Goal: Task Accomplishment & Management: Manage account settings

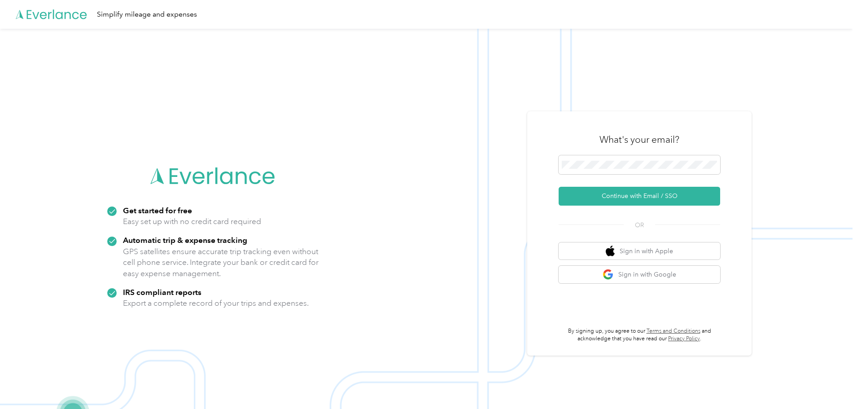
click at [632, 171] on span at bounding box center [640, 164] width 162 height 19
click at [632, 169] on span at bounding box center [640, 164] width 162 height 19
click at [660, 194] on button "Continue with Email / SSO" at bounding box center [640, 196] width 162 height 19
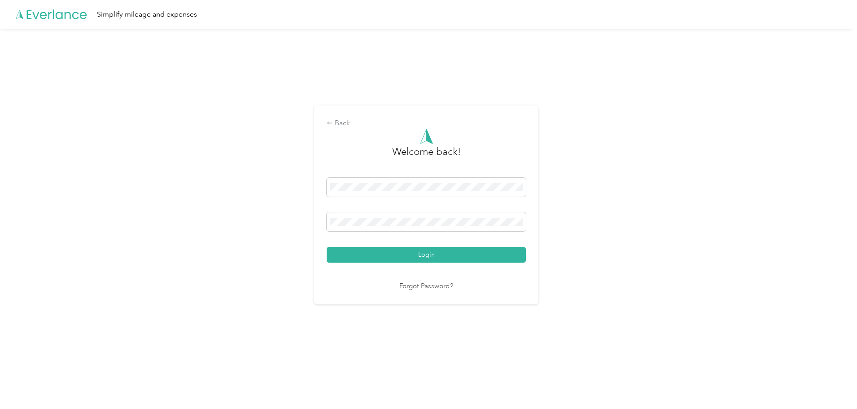
click at [410, 249] on button "Login" at bounding box center [426, 255] width 199 height 16
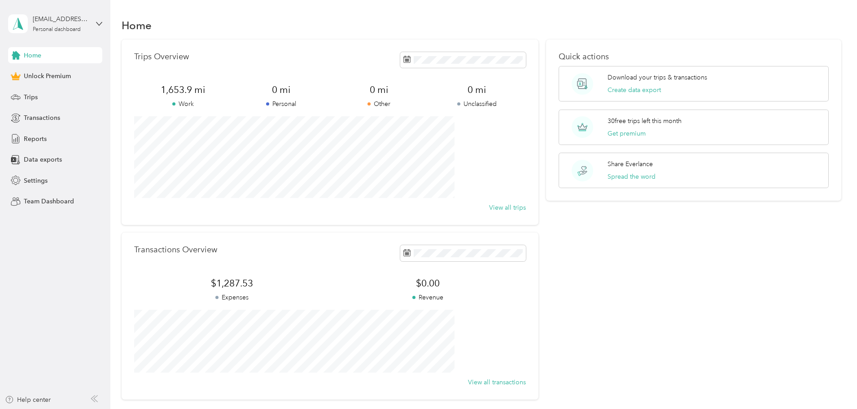
click at [55, 118] on span "Transactions" at bounding box center [42, 117] width 36 height 9
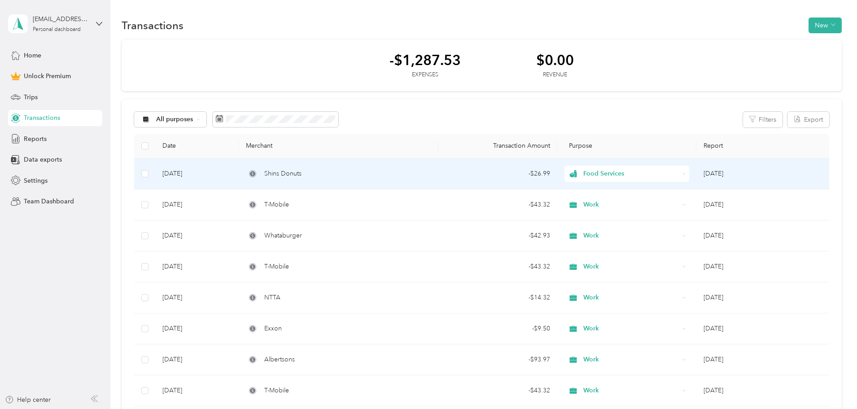
click at [627, 178] on span "Food Services" at bounding box center [631, 174] width 96 height 10
click at [604, 195] on li "Work" at bounding box center [600, 191] width 100 height 16
click at [614, 172] on span "Food Services" at bounding box center [631, 174] width 96 height 10
click at [598, 195] on li "Work" at bounding box center [600, 189] width 100 height 16
click at [610, 182] on td "Food Services" at bounding box center [626, 173] width 139 height 31
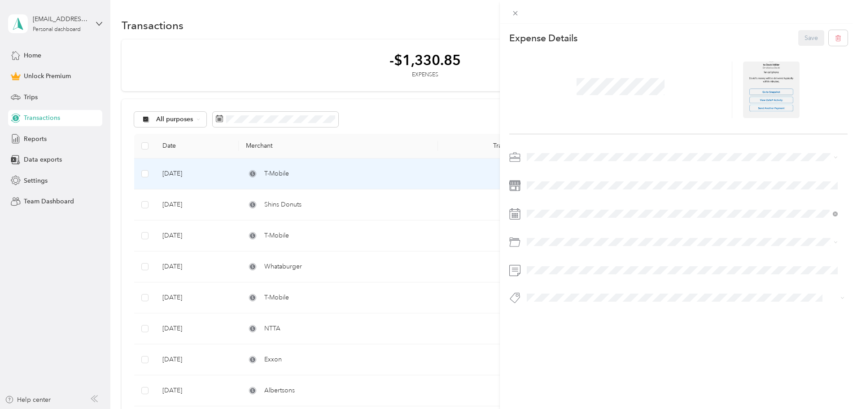
click at [590, 161] on span at bounding box center [686, 157] width 324 height 14
click at [557, 176] on li "Work" at bounding box center [682, 173] width 317 height 16
click at [791, 41] on div "Expense Details Save" at bounding box center [678, 38] width 338 height 16
click at [798, 39] on button "Save" at bounding box center [811, 38] width 26 height 16
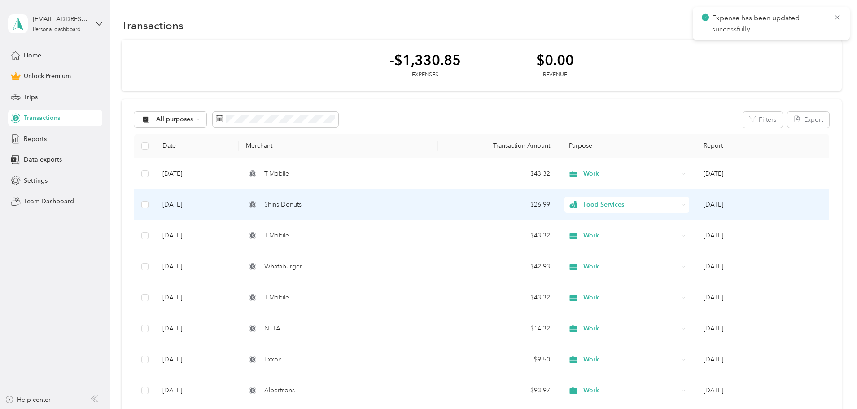
click at [557, 204] on td "Food Services" at bounding box center [626, 204] width 139 height 31
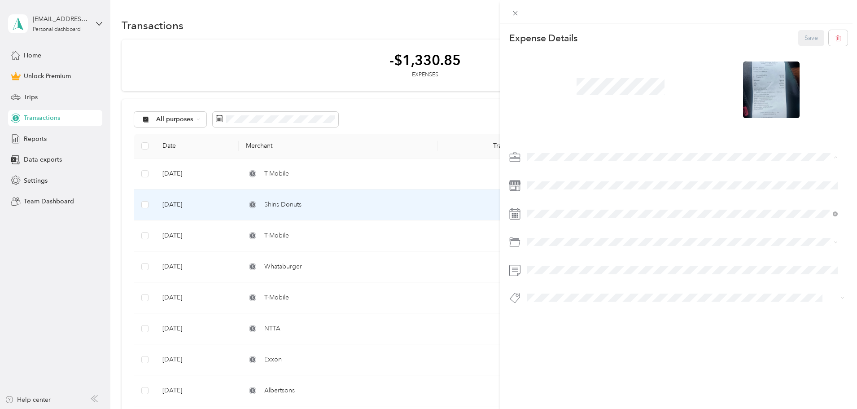
click at [577, 177] on li "Work" at bounding box center [682, 173] width 317 height 16
click at [798, 38] on button "Save" at bounding box center [811, 38] width 26 height 16
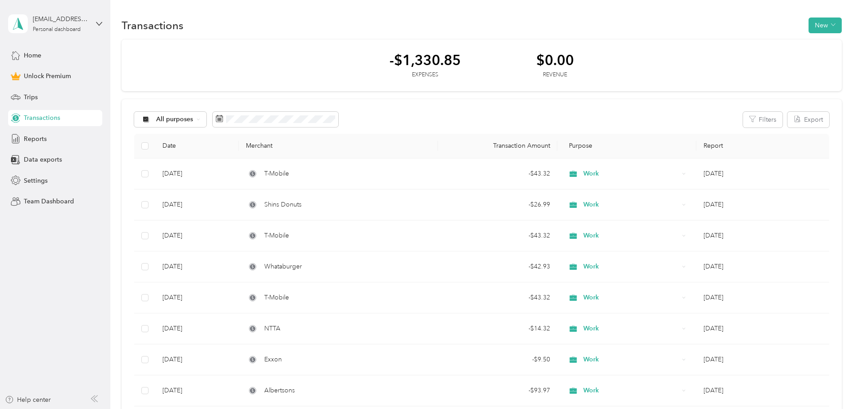
click at [59, 141] on div "Reports" at bounding box center [55, 139] width 94 height 16
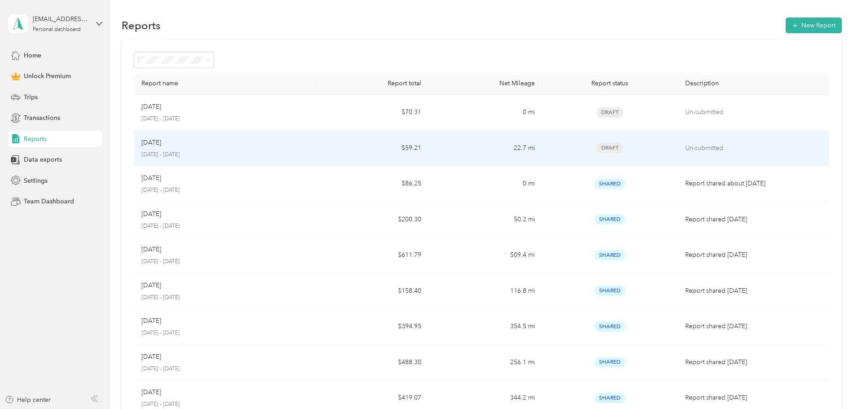
click at [524, 152] on td "22.7 mi" at bounding box center [484, 149] width 113 height 36
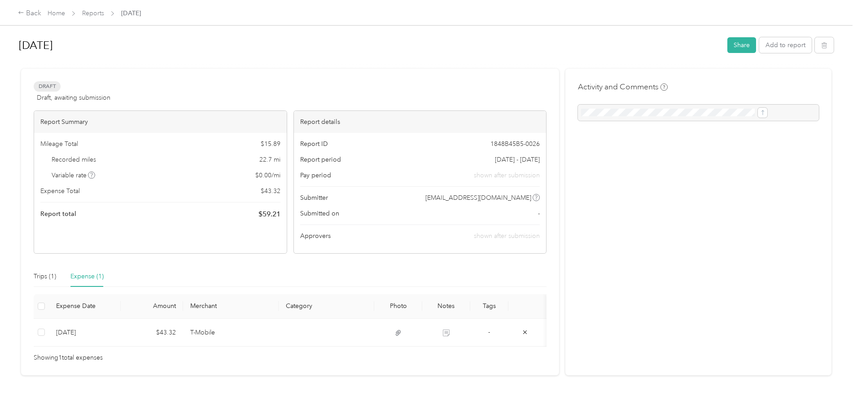
click at [41, 15] on div "Back" at bounding box center [29, 13] width 23 height 11
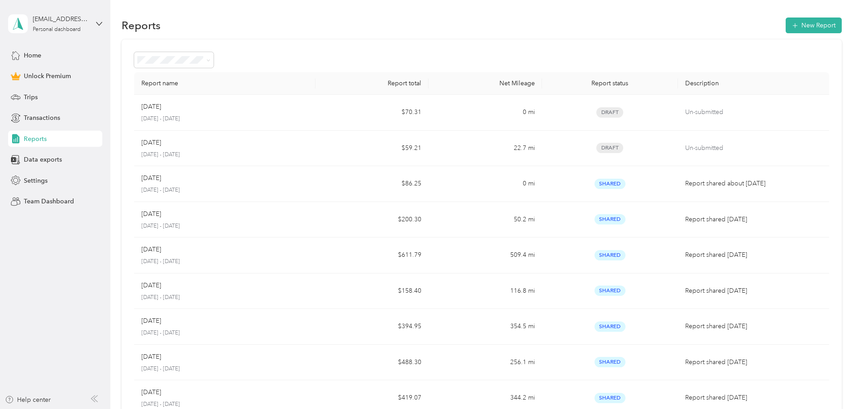
click at [74, 87] on div "Home Unlock Premium Trips Transactions Reports Data exports Settings Team Dashb…" at bounding box center [55, 128] width 94 height 162
click at [75, 94] on div "Trips" at bounding box center [55, 97] width 94 height 16
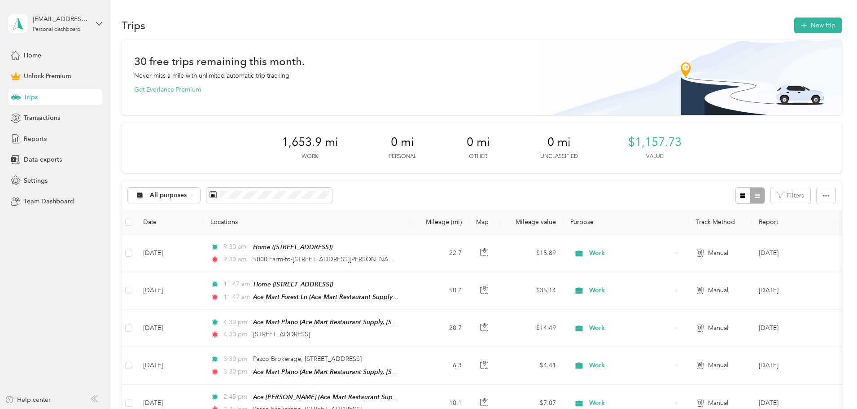
click at [794, 23] on button "New trip" at bounding box center [818, 25] width 48 height 16
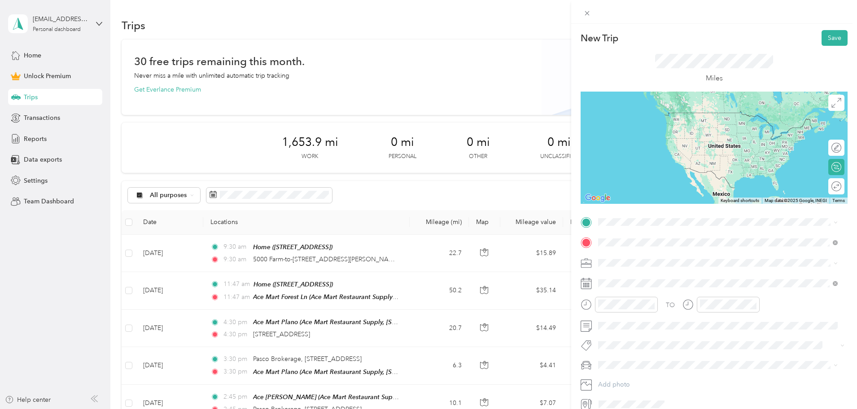
click at [691, 278] on span "[STREET_ADDRESS][US_STATE]" at bounding box center [660, 275] width 90 height 8
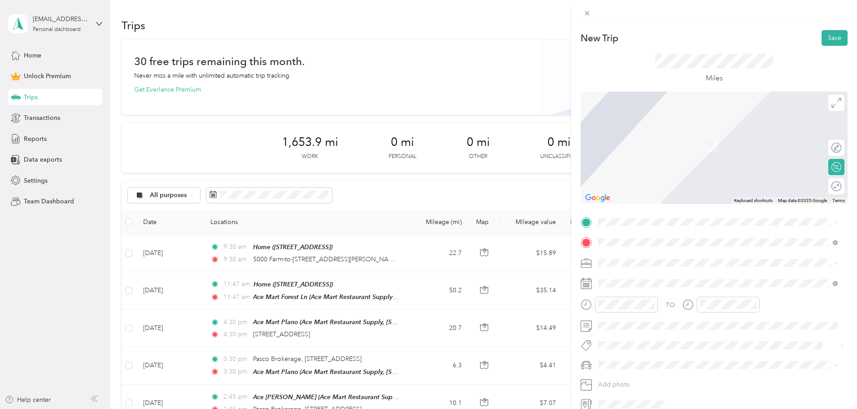
click at [642, 257] on div "Work" at bounding box center [643, 256] width 57 height 8
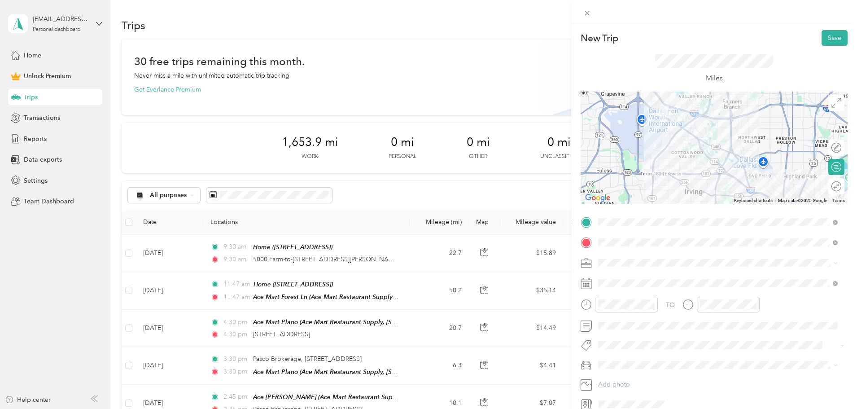
click at [831, 190] on icon at bounding box center [836, 186] width 10 height 10
click at [823, 188] on div at bounding box center [827, 186] width 8 height 8
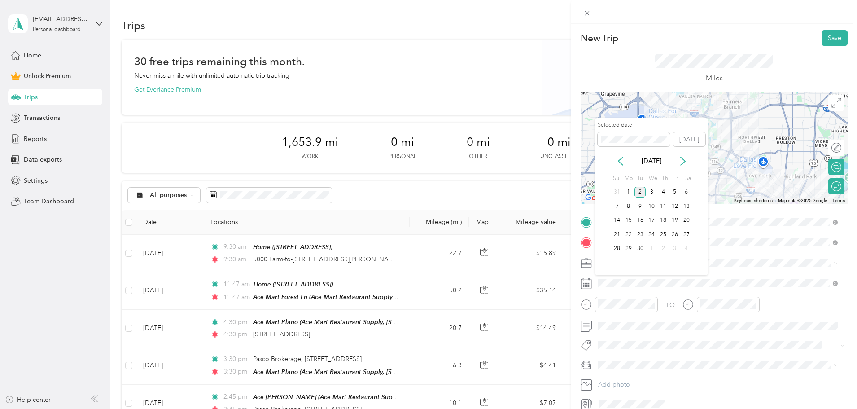
click at [619, 162] on icon at bounding box center [620, 161] width 9 height 9
click at [676, 220] on div "15" at bounding box center [675, 220] width 12 height 11
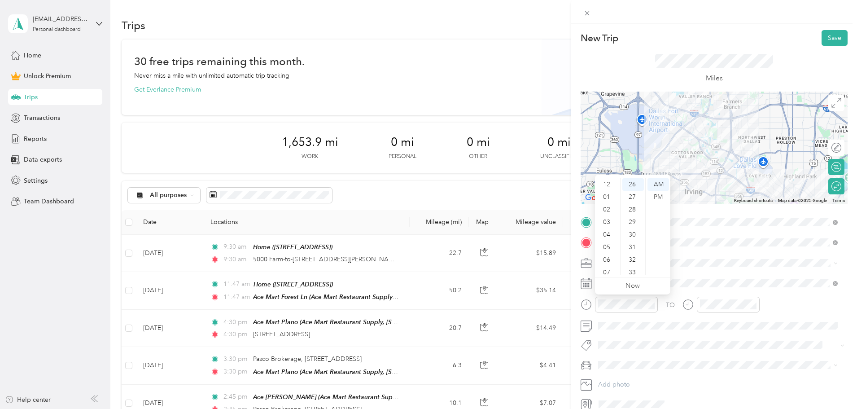
click at [608, 198] on div "01" at bounding box center [608, 197] width 22 height 13
click at [635, 185] on div "00" at bounding box center [633, 184] width 22 height 13
click at [660, 196] on div "PM" at bounding box center [658, 197] width 22 height 13
click at [712, 207] on div "02" at bounding box center [710, 209] width 22 height 13
click at [735, 187] on div "00" at bounding box center [735, 184] width 22 height 13
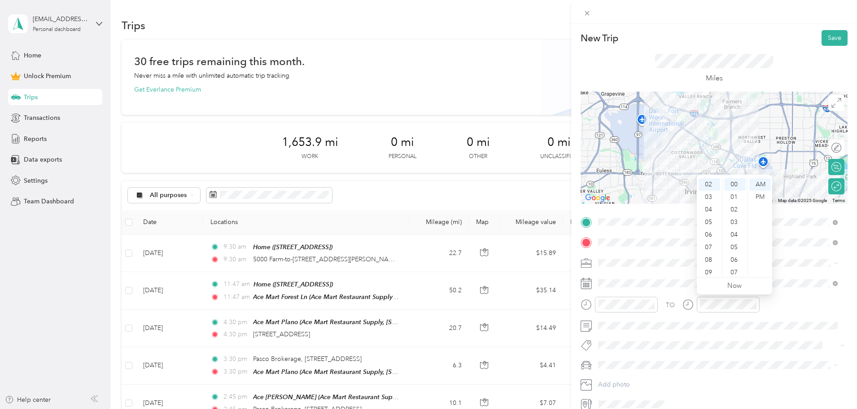
click at [755, 196] on div "PM" at bounding box center [760, 197] width 22 height 13
click at [708, 207] on div "02" at bounding box center [710, 209] width 22 height 13
click at [733, 184] on div "00" at bounding box center [735, 184] width 22 height 13
click at [758, 194] on div "PM" at bounding box center [760, 197] width 22 height 13
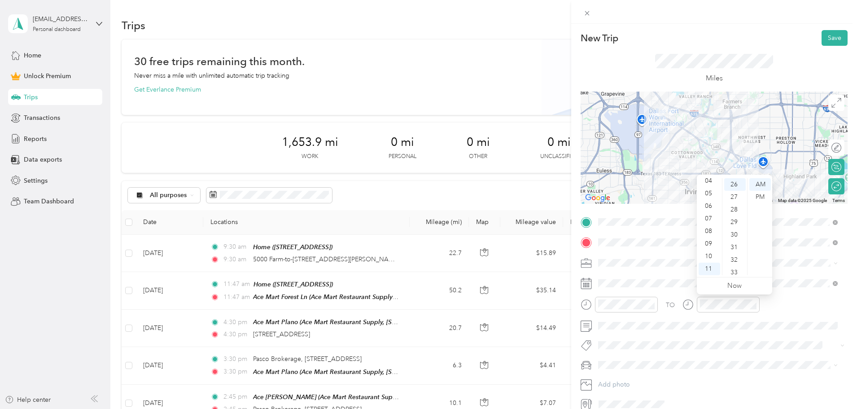
click at [760, 200] on div "PM" at bounding box center [760, 197] width 22 height 13
click at [752, 305] on icon "close-circle" at bounding box center [753, 304] width 6 height 6
click at [706, 206] on div "02" at bounding box center [710, 209] width 22 height 13
click at [711, 208] on div "02" at bounding box center [710, 209] width 22 height 13
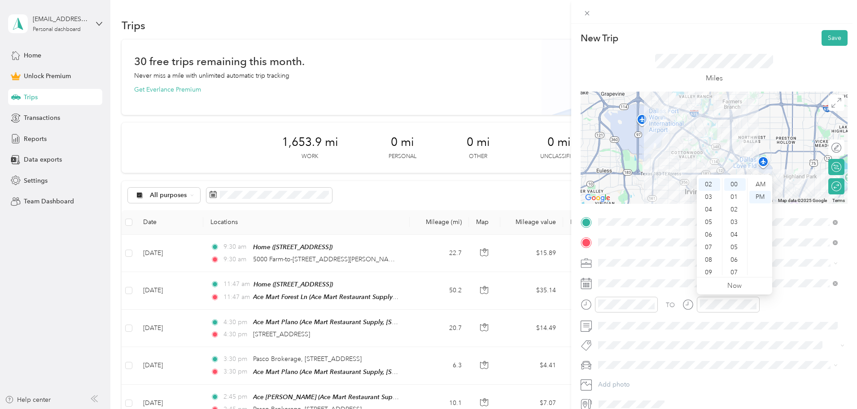
click at [785, 309] on div "TO" at bounding box center [714, 308] width 267 height 22
click at [830, 39] on button "Save" at bounding box center [834, 38] width 26 height 16
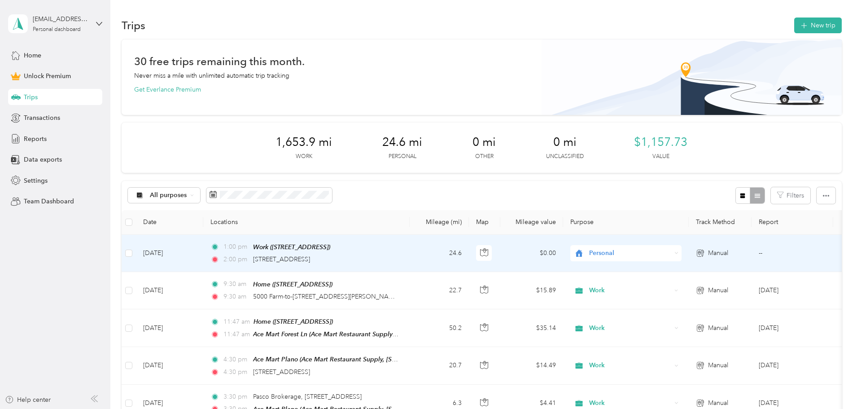
click at [671, 249] on span "Personal" at bounding box center [630, 253] width 82 height 10
click at [688, 272] on li "Work" at bounding box center [685, 270] width 111 height 16
